Goal: Information Seeking & Learning: Check status

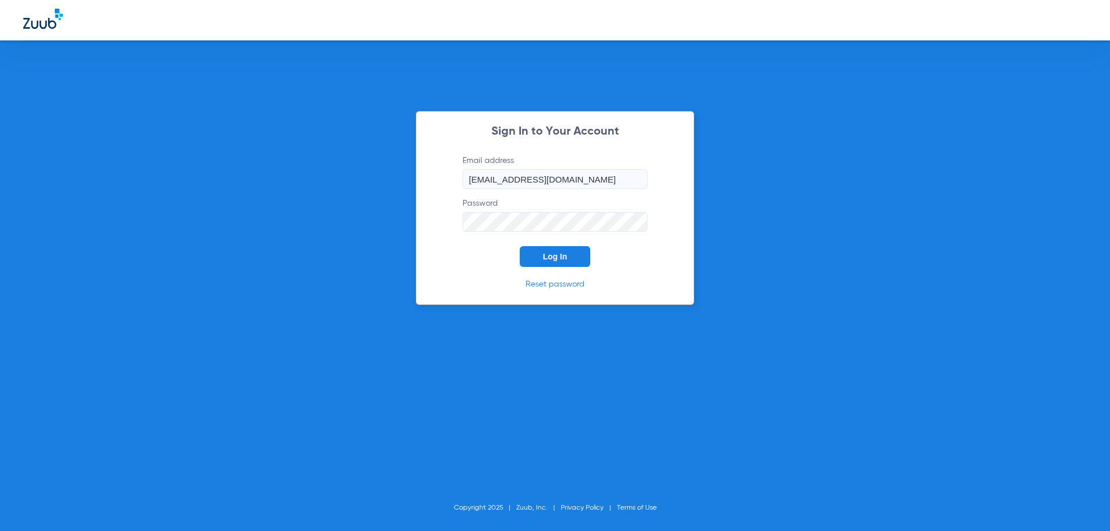
click at [533, 250] on button "Log In" at bounding box center [555, 256] width 71 height 21
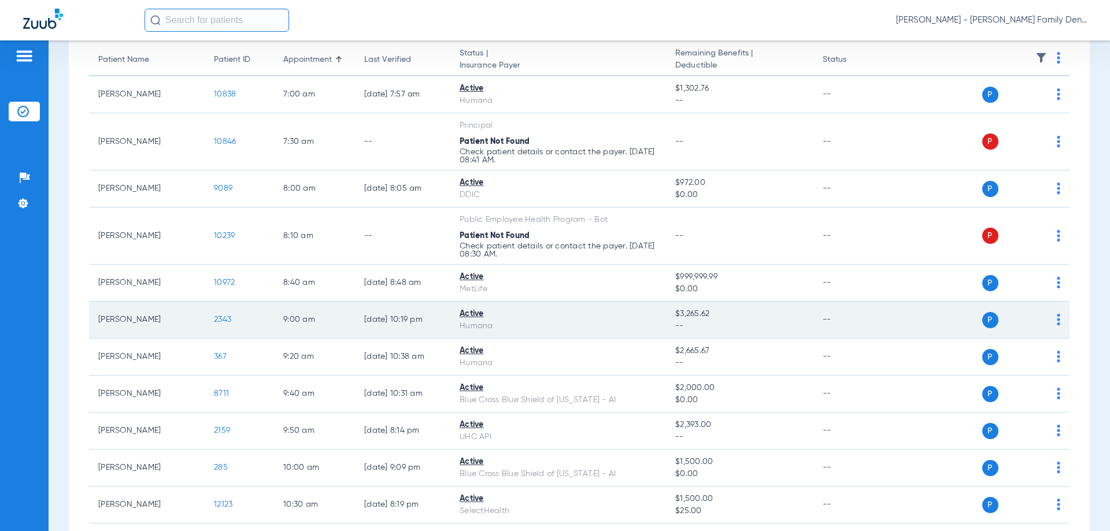
scroll to position [173, 0]
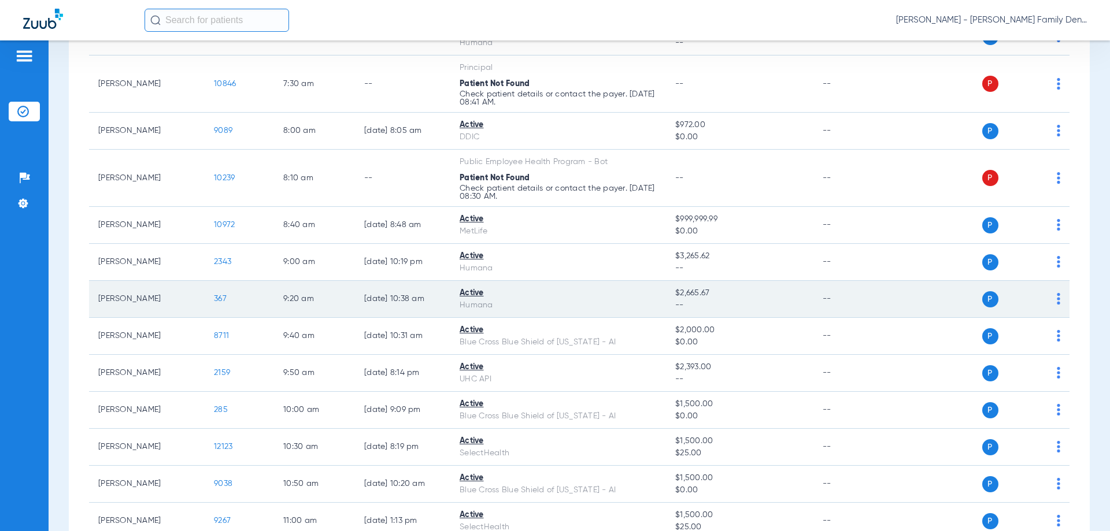
click at [210, 299] on td "367" at bounding box center [239, 299] width 69 height 37
click at [217, 298] on span "367" at bounding box center [220, 299] width 13 height 8
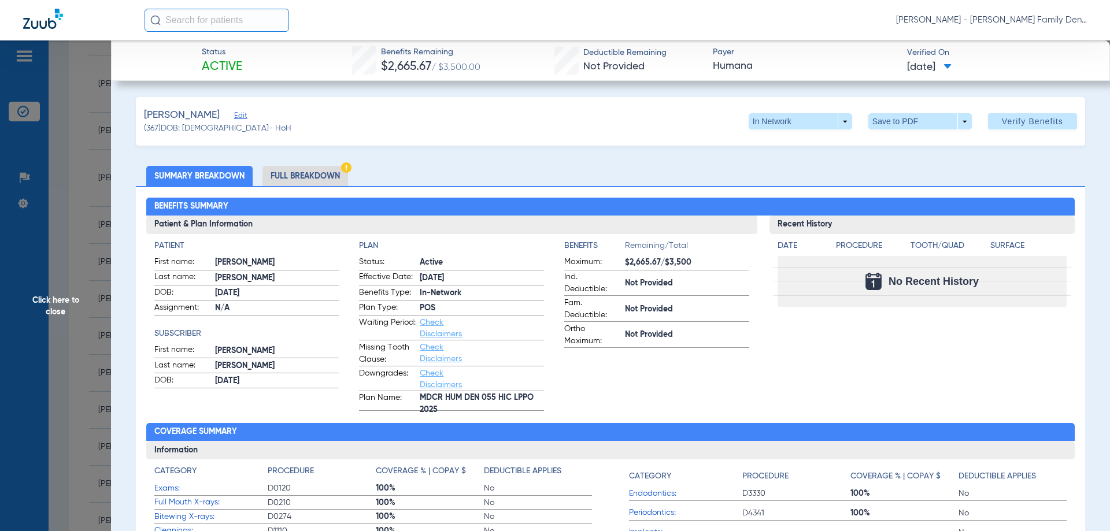
click at [846, 368] on div "Recent History Date Procedure Tooth/Quad Surface No Recent History" at bounding box center [922, 313] width 306 height 195
click at [424, 308] on span "POS" at bounding box center [482, 308] width 124 height 12
click at [297, 175] on li "Full Breakdown" at bounding box center [305, 176] width 86 height 20
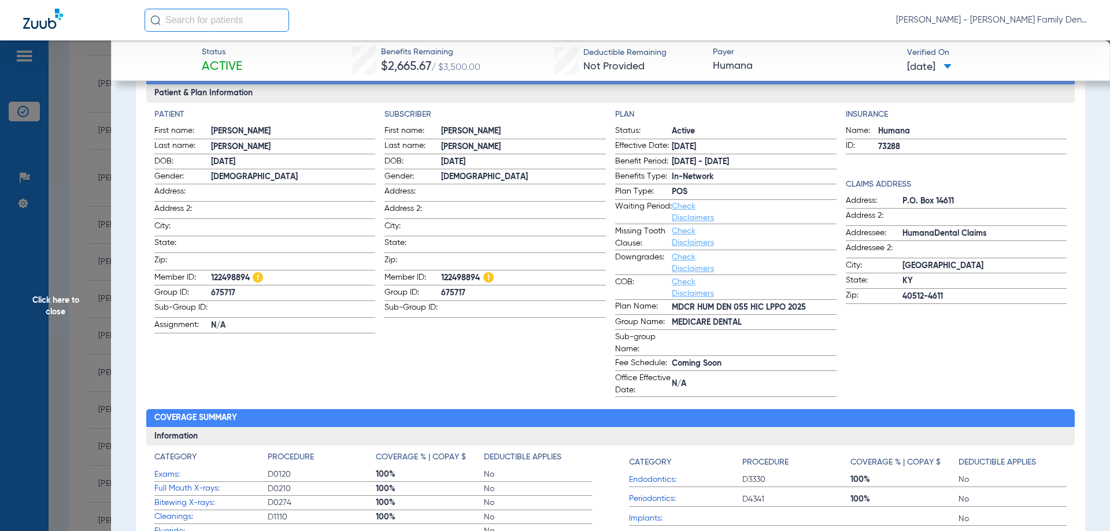
scroll to position [58, 0]
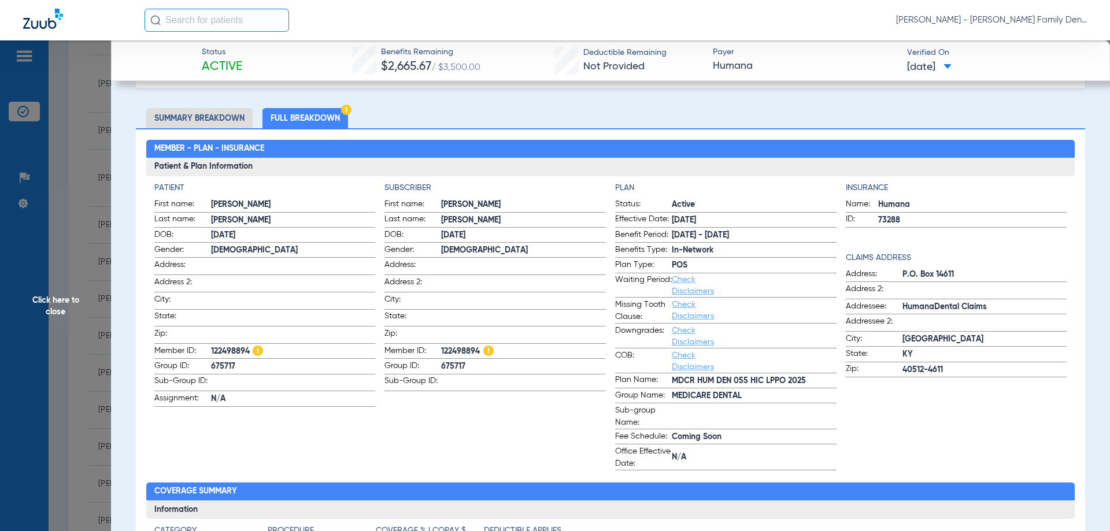
drag, startPoint x: 246, startPoint y: 346, endPoint x: 210, endPoint y: 349, distance: 36.5
click at [210, 349] on label "Member ID: 122498894" at bounding box center [264, 352] width 221 height 14
click at [232, 346] on span "122498894" at bounding box center [293, 352] width 165 height 12
drag, startPoint x: 251, startPoint y: 350, endPoint x: 206, endPoint y: 349, distance: 45.1
click at [206, 349] on label "Member ID: 122498894" at bounding box center [264, 352] width 221 height 14
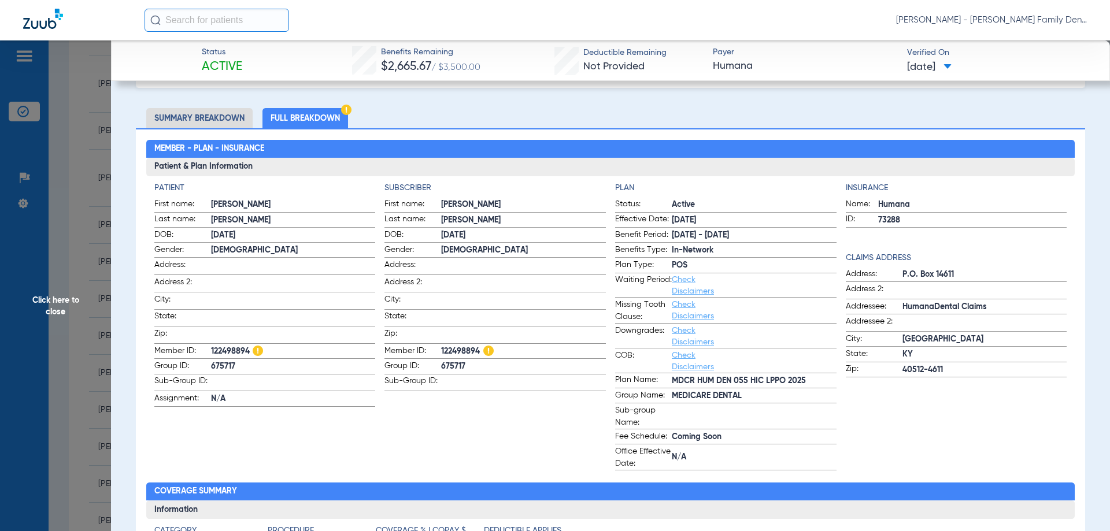
copy label "122498894"
click at [234, 346] on span "122498894" at bounding box center [293, 352] width 165 height 12
drag, startPoint x: 248, startPoint y: 346, endPoint x: 194, endPoint y: 347, distance: 53.8
click at [190, 347] on label "Member ID: 122498894" at bounding box center [264, 352] width 221 height 14
click at [221, 353] on span "122498894" at bounding box center [293, 352] width 165 height 12
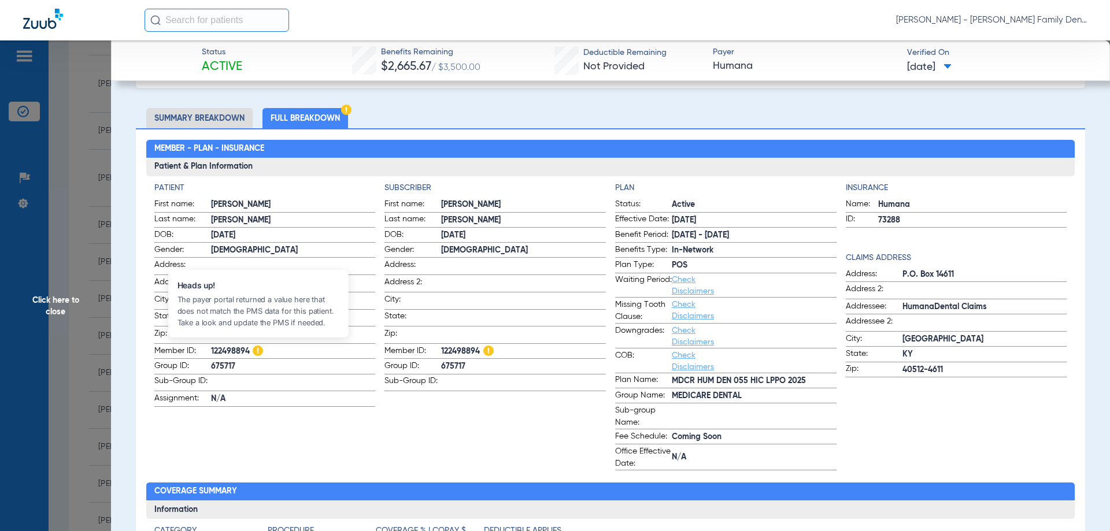
click at [253, 349] on img at bounding box center [258, 351] width 10 height 10
click at [248, 346] on span "122498894" at bounding box center [293, 352] width 165 height 12
drag, startPoint x: 251, startPoint y: 347, endPoint x: 208, endPoint y: 349, distance: 43.4
click at [208, 349] on label "Member ID: 122498894" at bounding box center [264, 352] width 221 height 14
copy label "122498894"
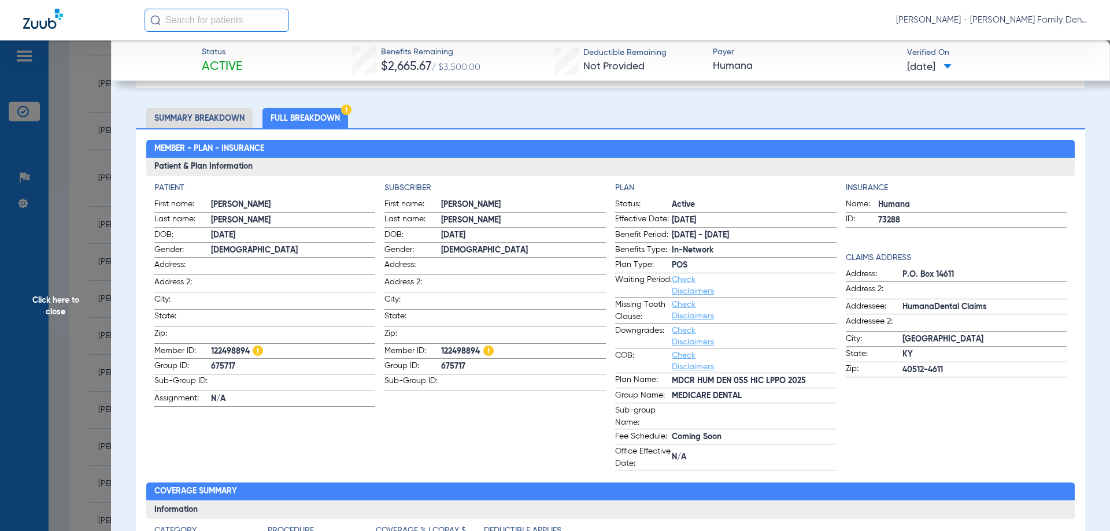
click at [245, 346] on span "122498894" at bounding box center [293, 352] width 165 height 12
drag, startPoint x: 250, startPoint y: 346, endPoint x: 198, endPoint y: 350, distance: 51.6
click at [198, 350] on label "Member ID: 122498894" at bounding box center [264, 352] width 221 height 14
copy label "122498894"
click at [104, 118] on span "Click here to close" at bounding box center [55, 305] width 111 height 531
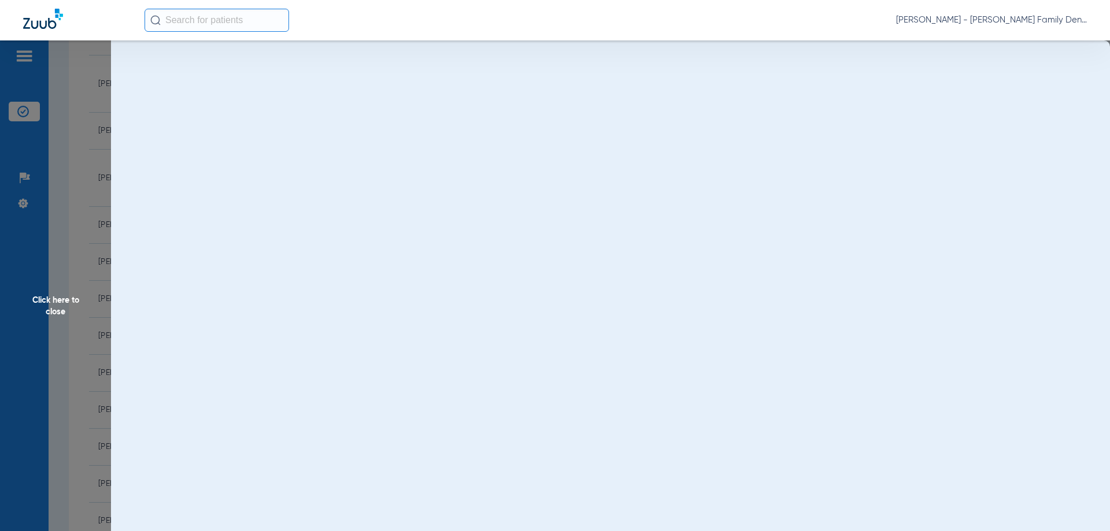
scroll to position [0, 0]
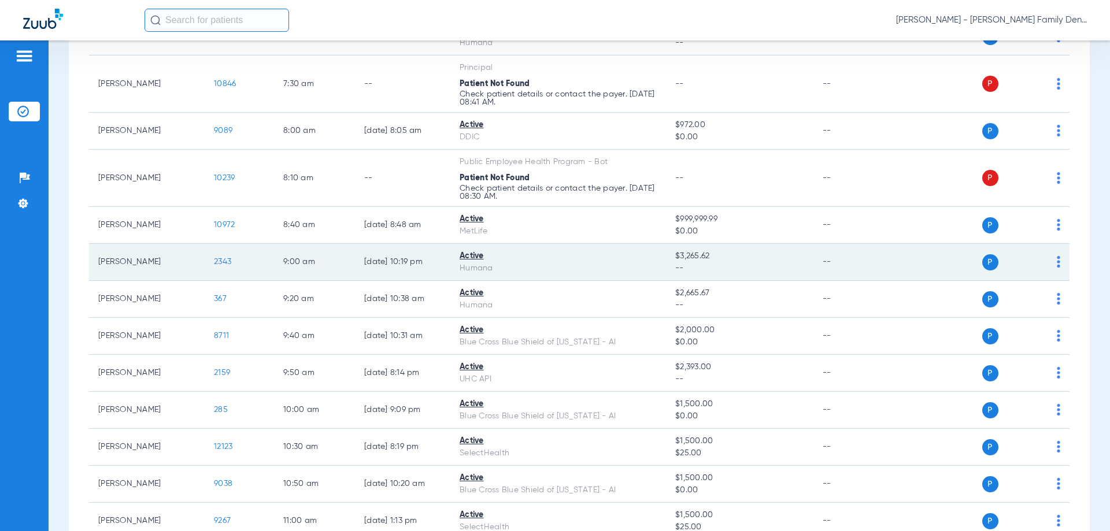
click at [219, 266] on span "2343" at bounding box center [222, 262] width 17 height 8
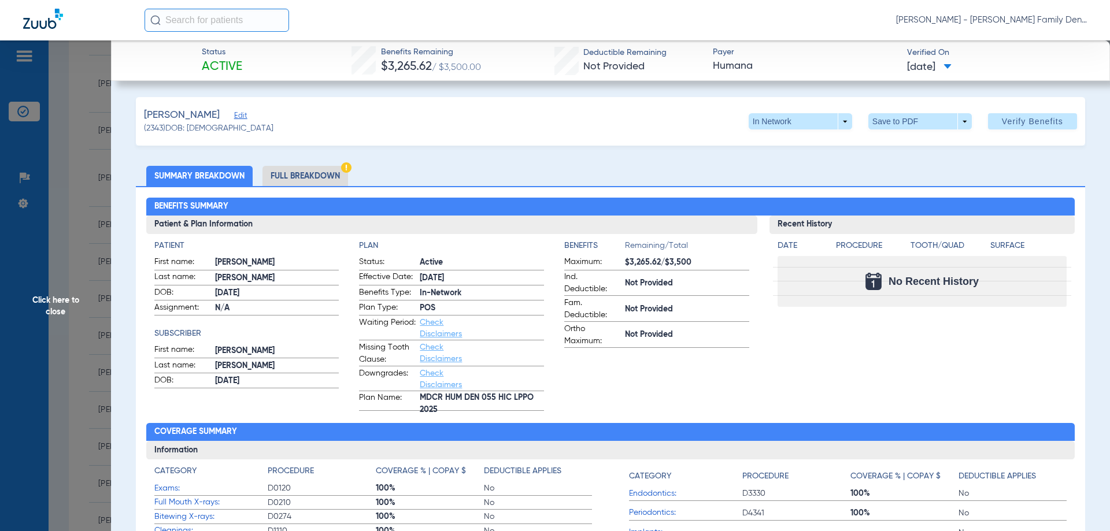
click at [278, 176] on li "Full Breakdown" at bounding box center [305, 176] width 86 height 20
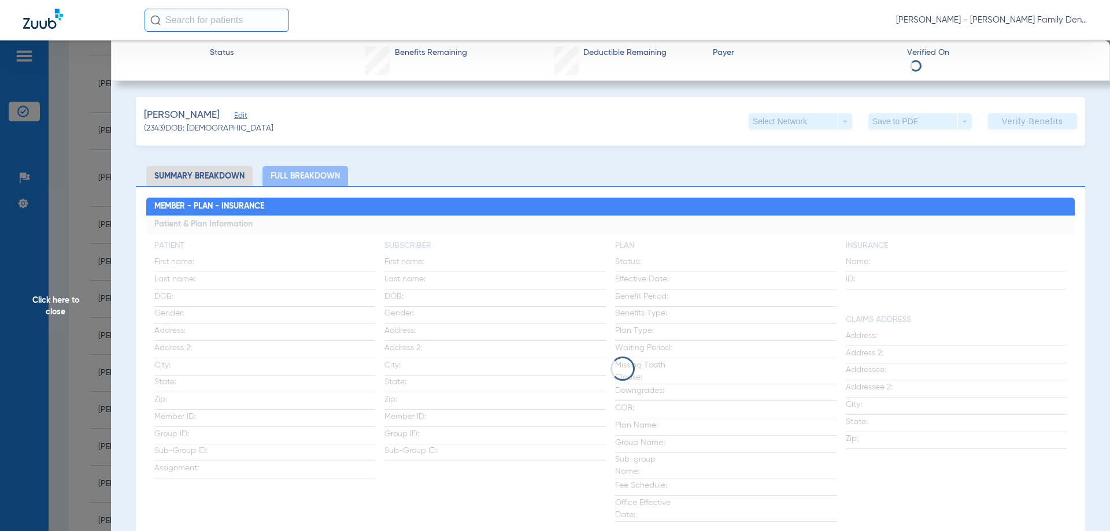
scroll to position [58, 0]
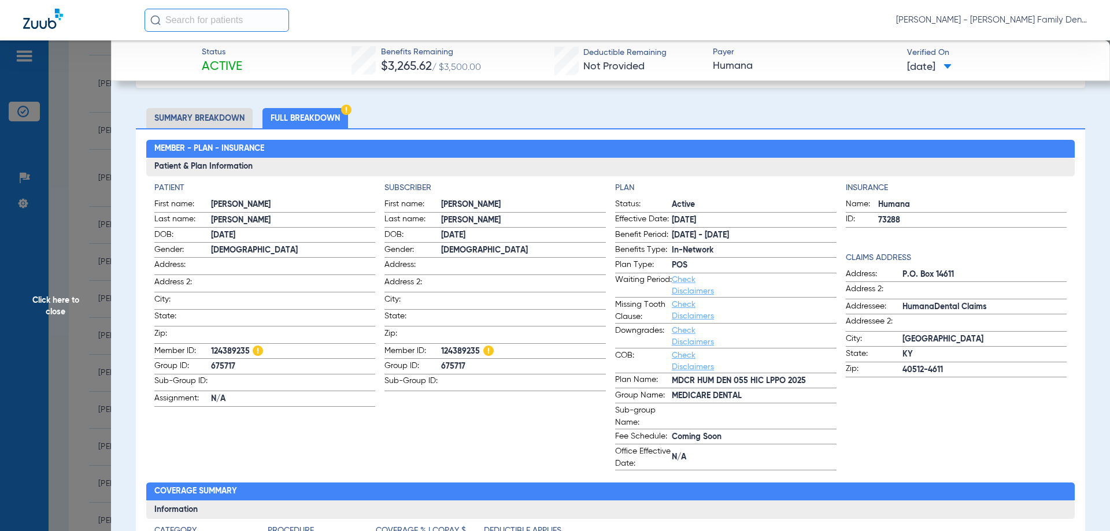
click at [60, 310] on span "Click here to close" at bounding box center [55, 305] width 111 height 531
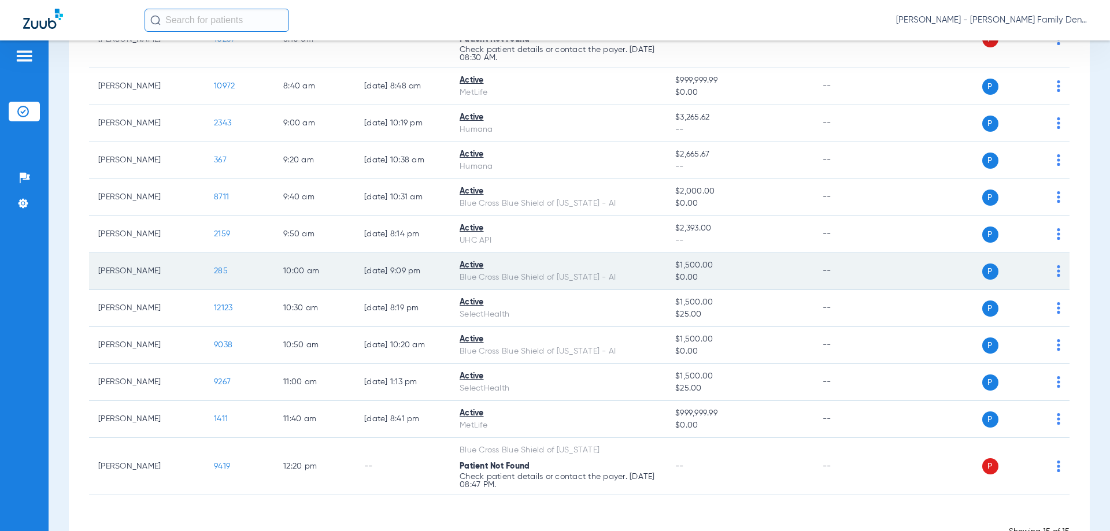
scroll to position [347, 0]
